Goal: Information Seeking & Learning: Learn about a topic

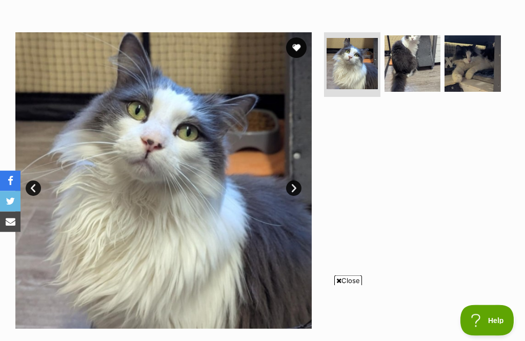
scroll to position [178, 0]
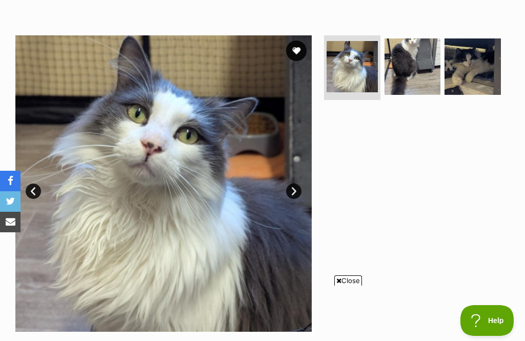
click at [422, 66] on img at bounding box center [413, 66] width 56 height 56
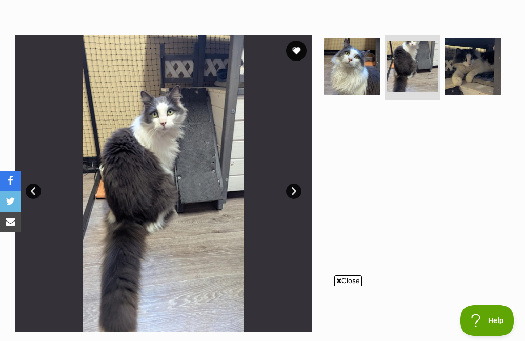
click at [489, 73] on img at bounding box center [473, 66] width 56 height 56
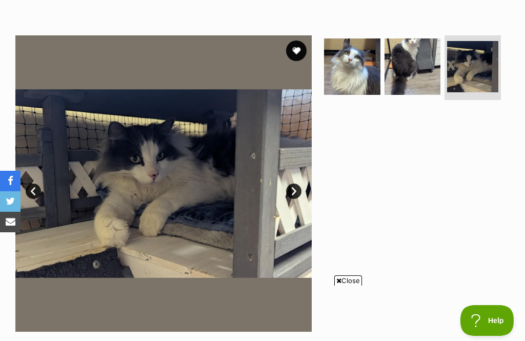
click at [305, 48] on button "favourite" at bounding box center [296, 51] width 21 height 21
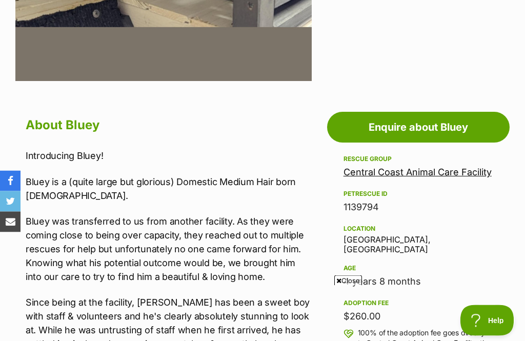
scroll to position [432, 0]
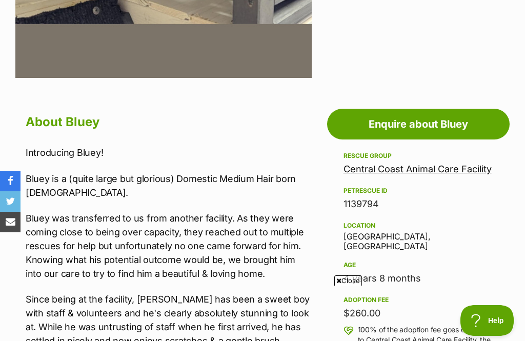
click at [436, 173] on link "Central Coast Animal Care Facility" at bounding box center [418, 169] width 148 height 11
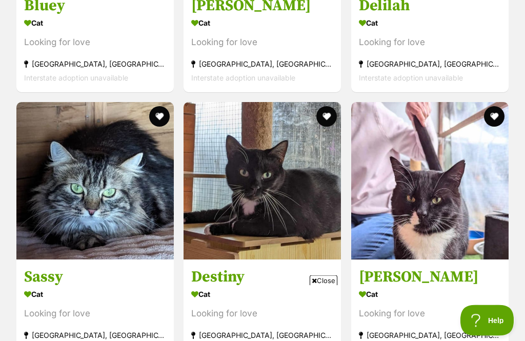
scroll to position [1318, 0]
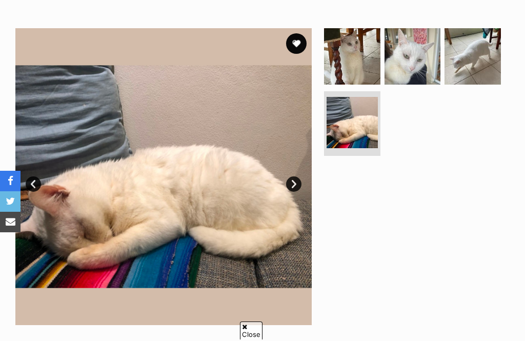
click at [299, 184] on link "Next" at bounding box center [293, 183] width 15 height 15
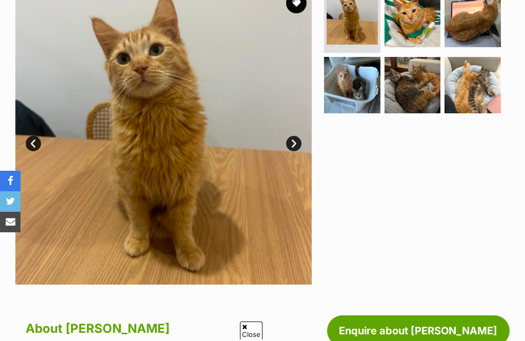
scroll to position [224, 0]
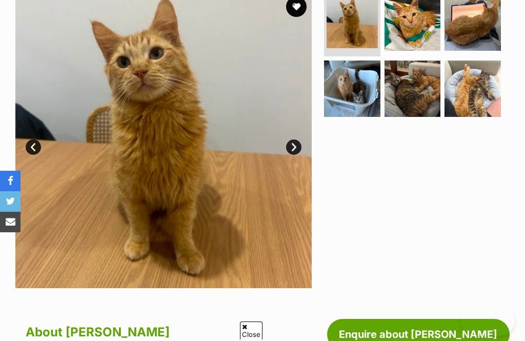
click at [295, 150] on link "Next" at bounding box center [293, 147] width 15 height 15
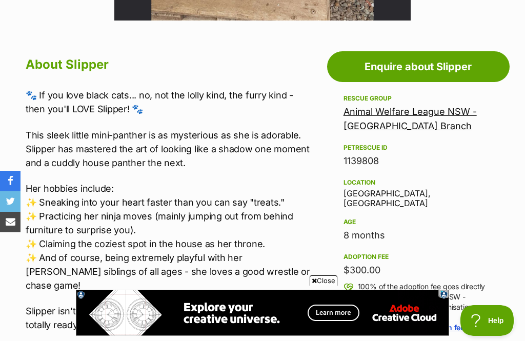
scroll to position [489, 0]
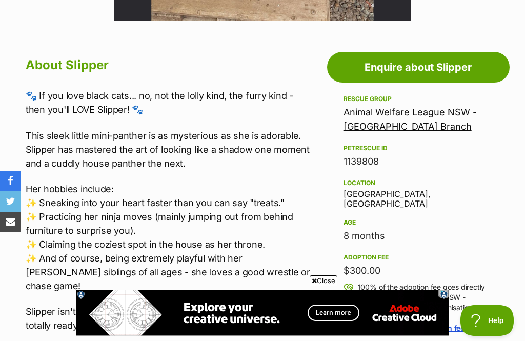
click at [411, 120] on link "Animal Welfare League NSW - [GEOGRAPHIC_DATA] Branch" at bounding box center [410, 119] width 133 height 25
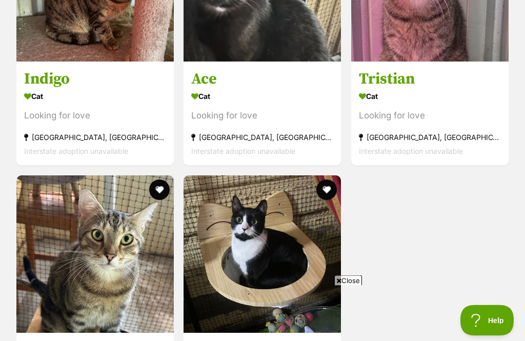
scroll to position [2692, 0]
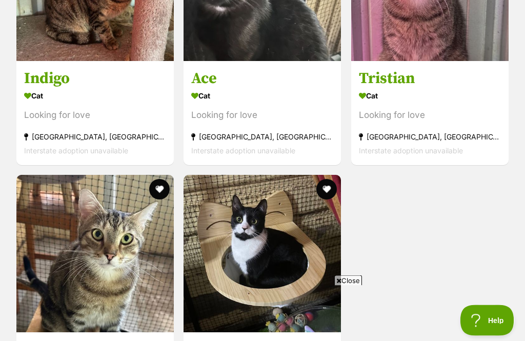
click at [51, 69] on h3 "Indigo" at bounding box center [95, 78] width 142 height 19
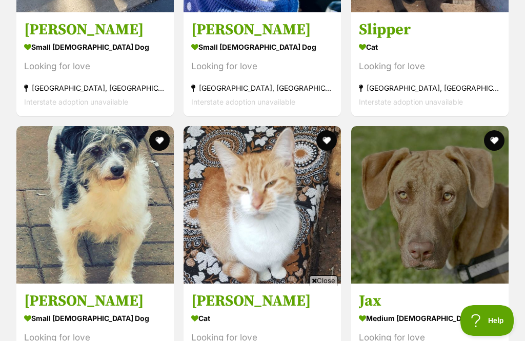
scroll to position [1125, 0]
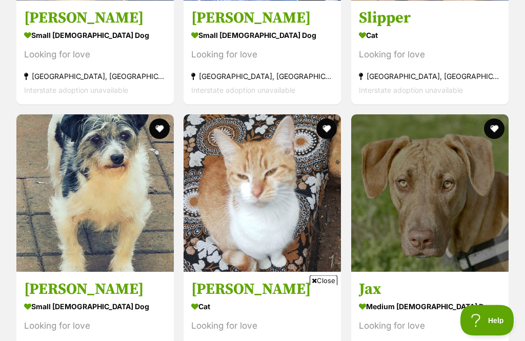
click at [49, 280] on h3 "Polly" at bounding box center [95, 289] width 142 height 19
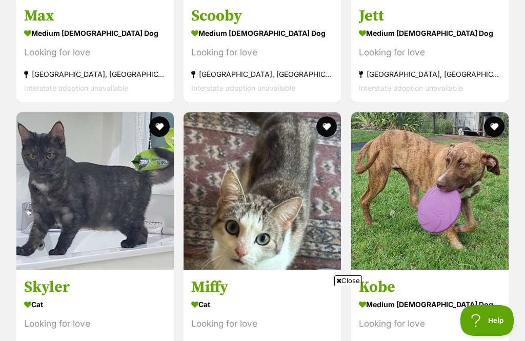
scroll to position [1683, 0]
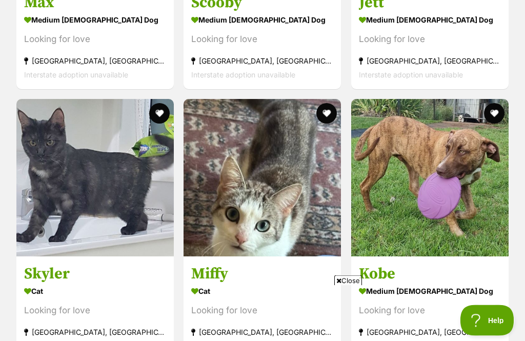
click at [60, 264] on h3 "Skyler" at bounding box center [95, 273] width 142 height 19
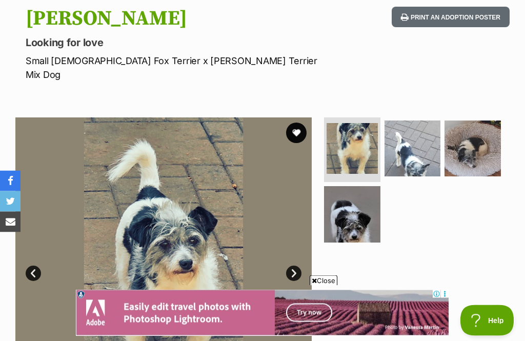
scroll to position [112, 0]
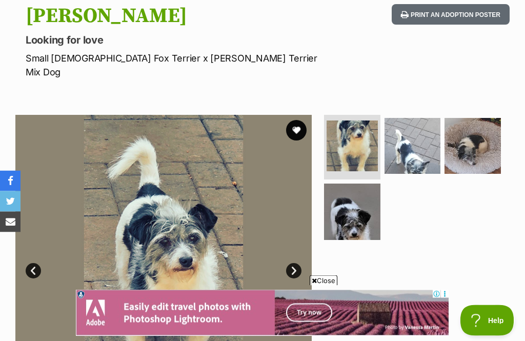
click at [487, 134] on img at bounding box center [473, 147] width 56 height 56
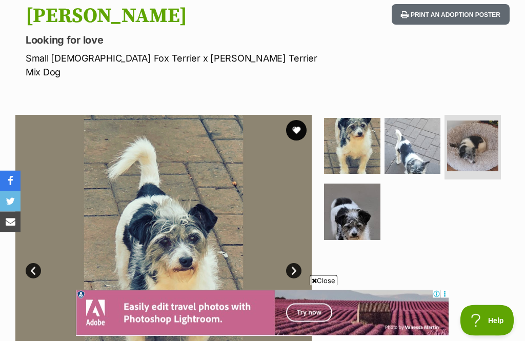
scroll to position [112, 0]
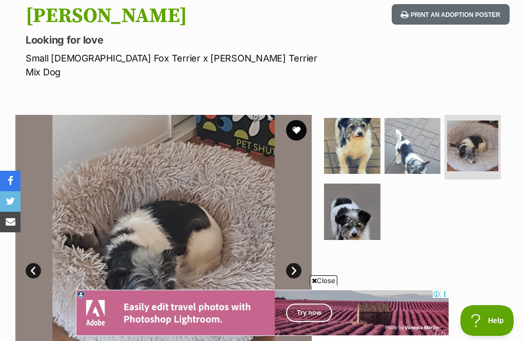
click at [371, 194] on img at bounding box center [352, 212] width 56 height 56
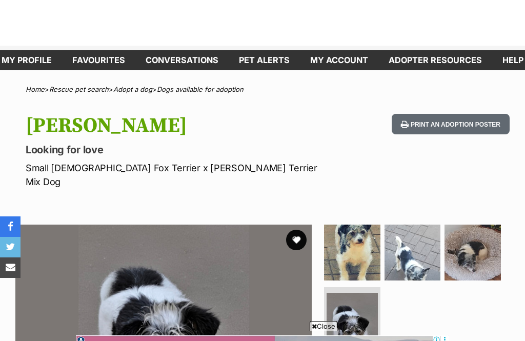
scroll to position [0, 0]
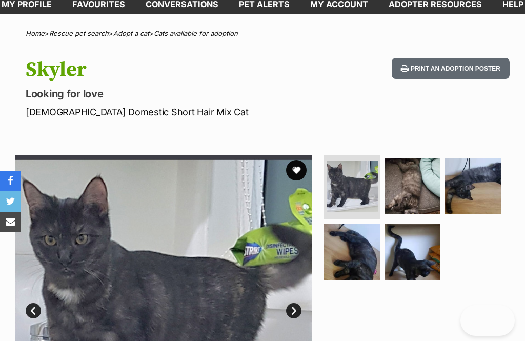
scroll to position [168, 0]
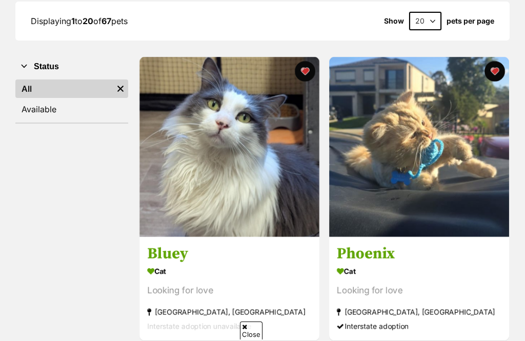
scroll to position [153, 0]
click at [311, 74] on button "favourite" at bounding box center [305, 71] width 21 height 21
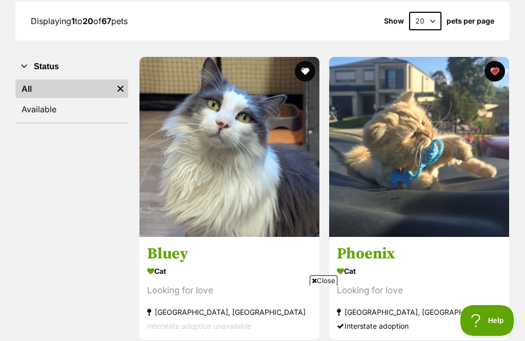
scroll to position [0, 0]
